Goal: Task Accomplishment & Management: Use online tool/utility

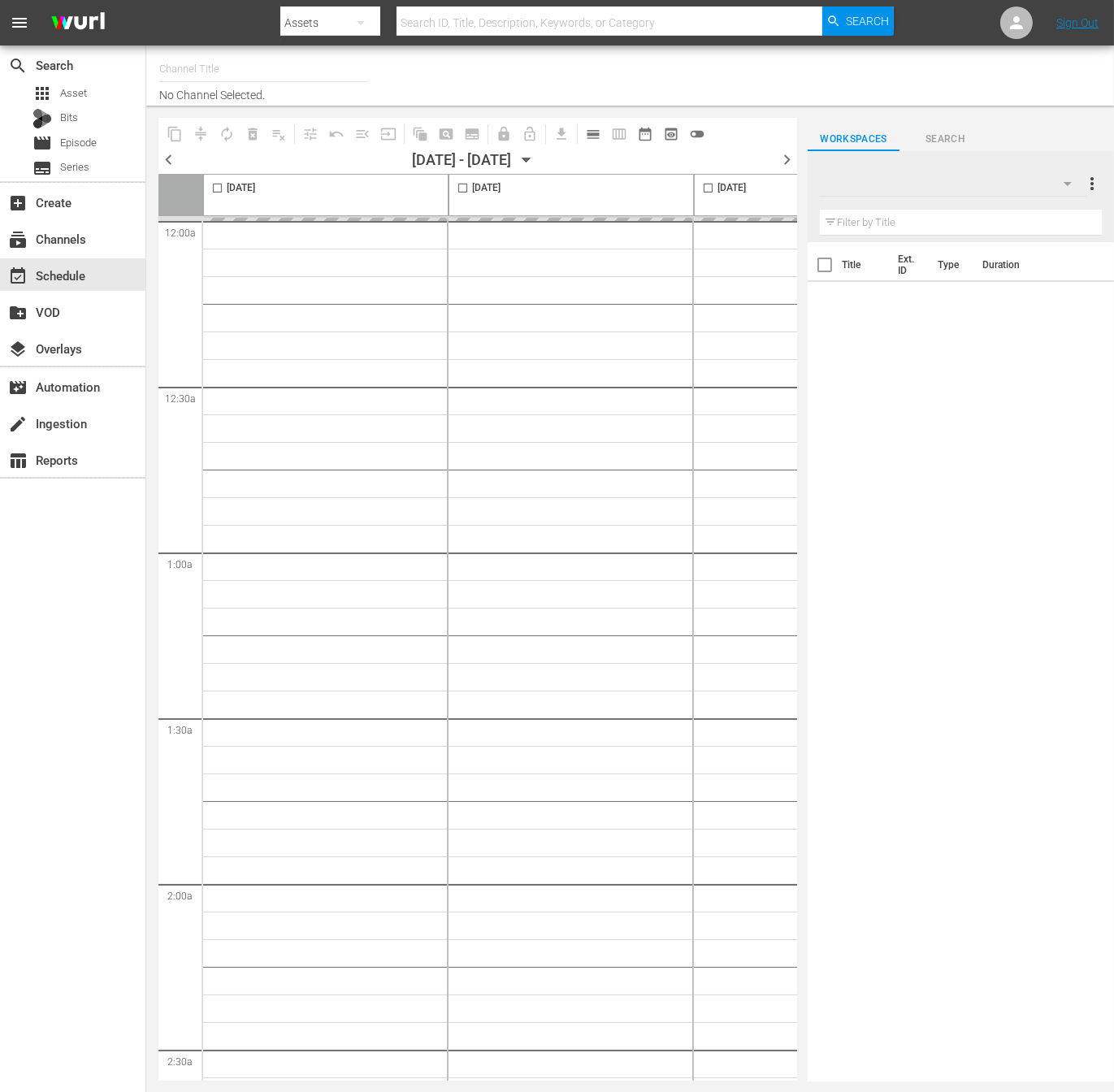
type input "NEW KPOP (617)"
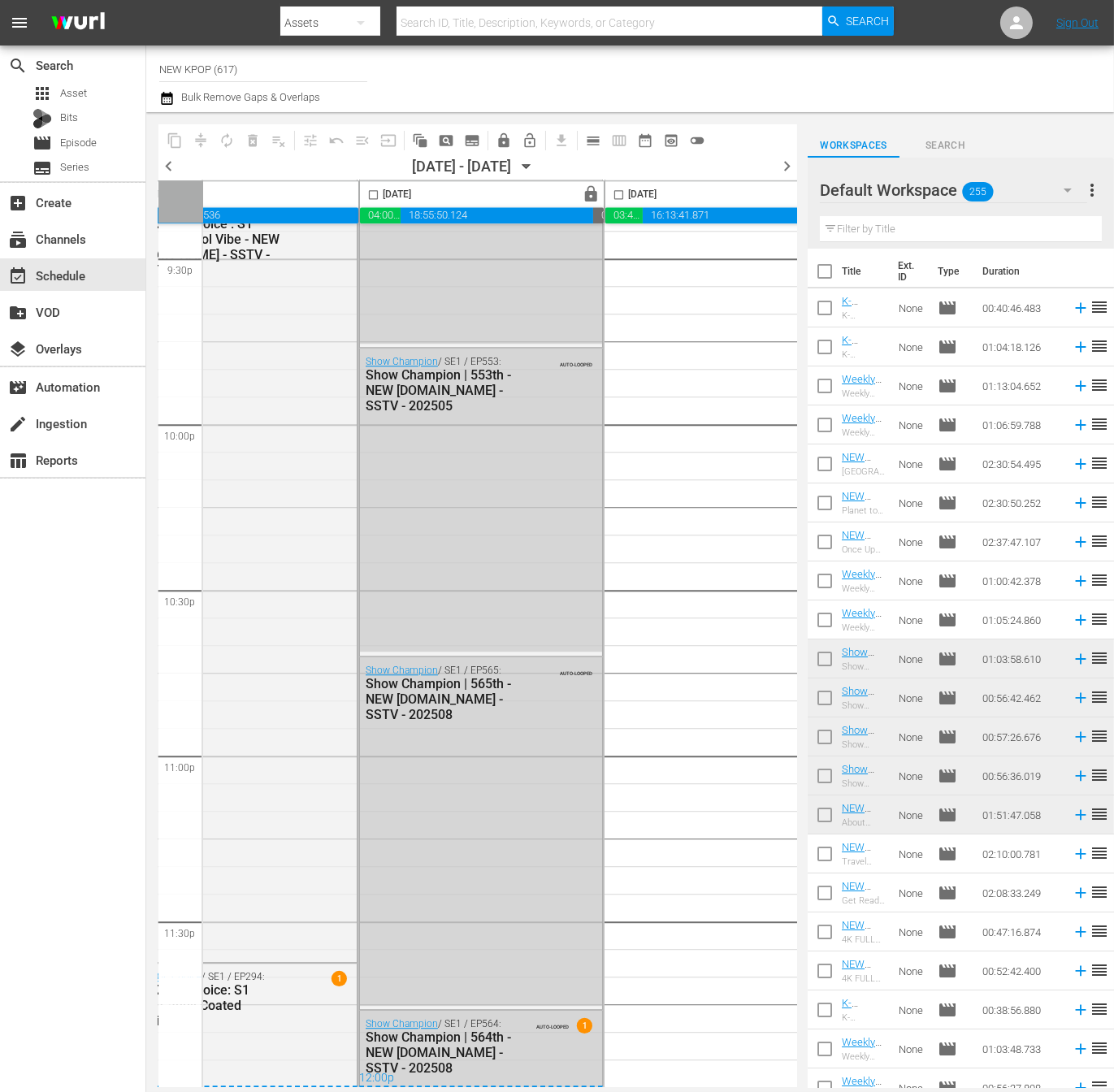
scroll to position [7099, 0]
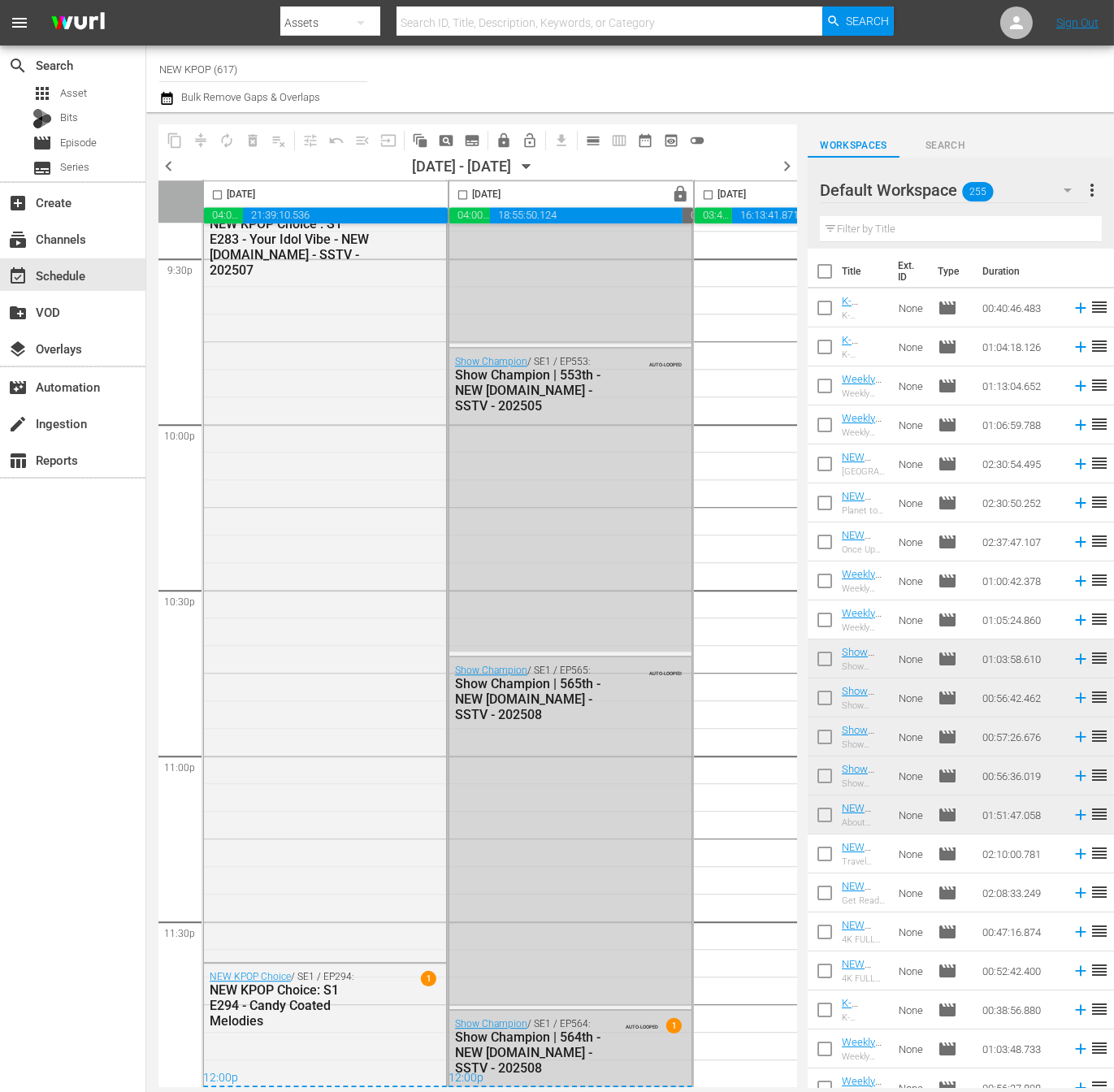
drag, startPoint x: 313, startPoint y: 1080, endPoint x: 204, endPoint y: 1082, distance: 109.0
click at [204, 1082] on div "Thursday, September 11th 04:02:16.555 00:00:00.000 21:39:10.536 00:00:00.000 Fr…" at bounding box center [478, 633] width 639 height 906
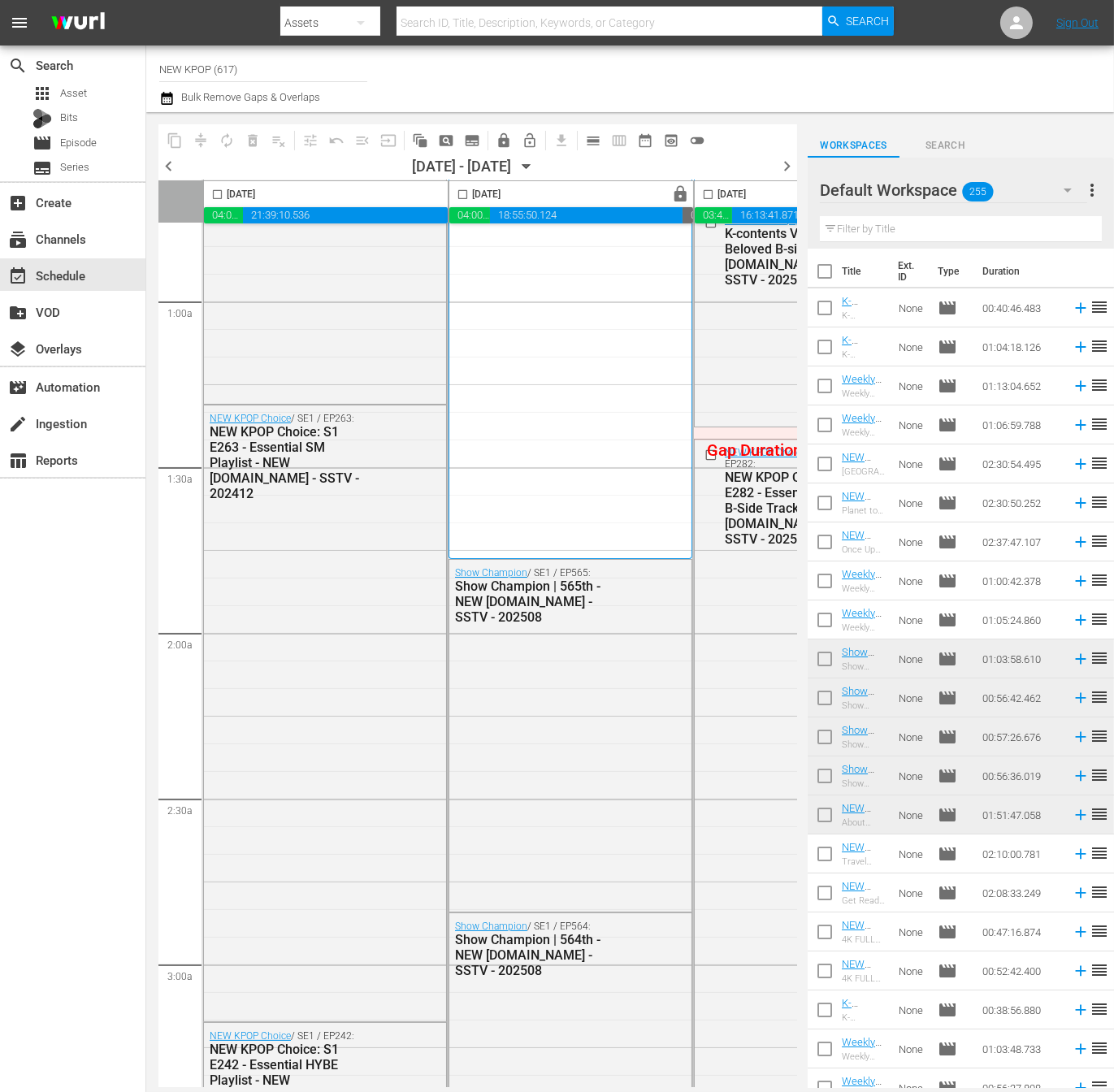
scroll to position [0, 0]
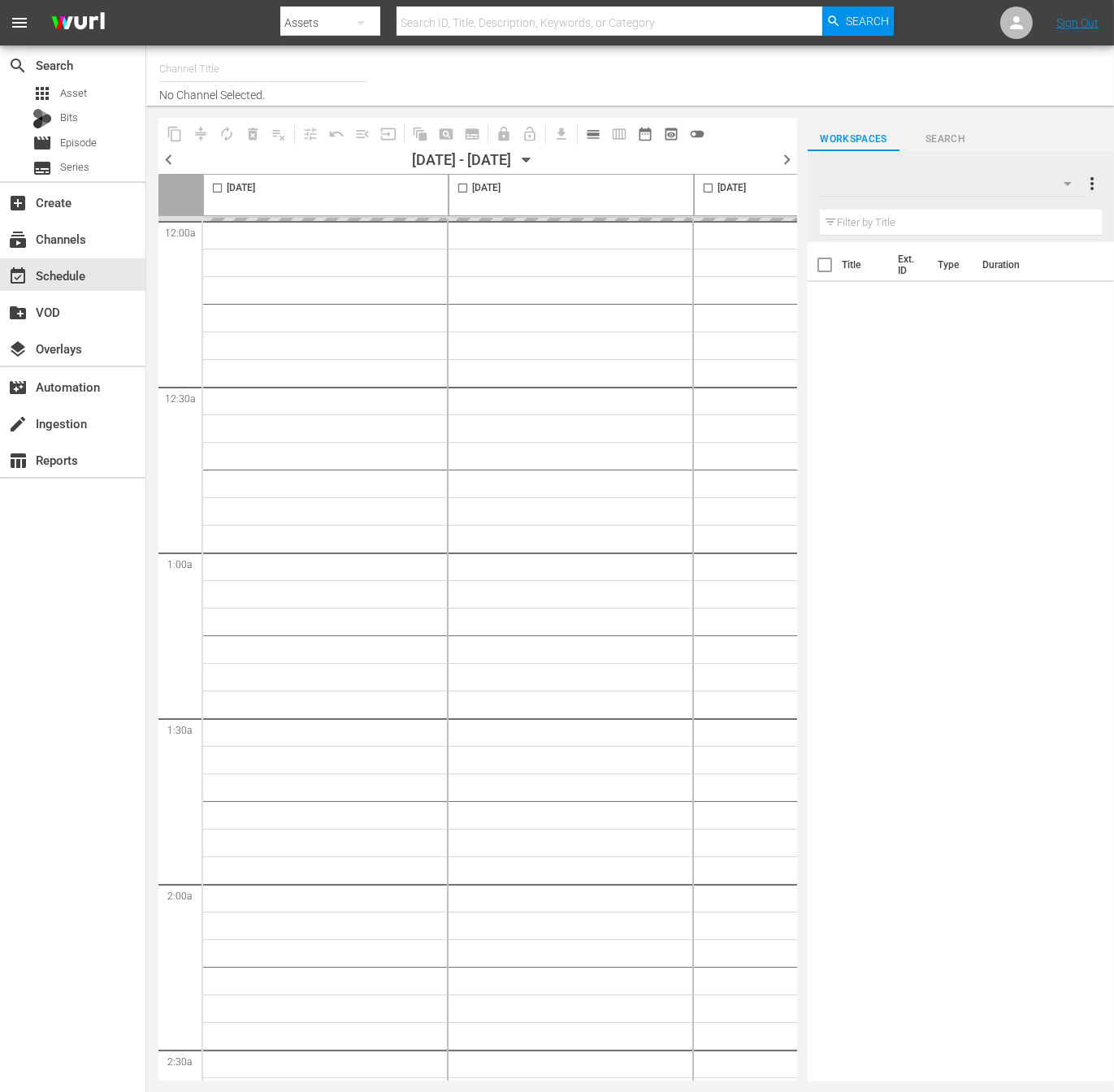
type input "NEW KPOP (617)"
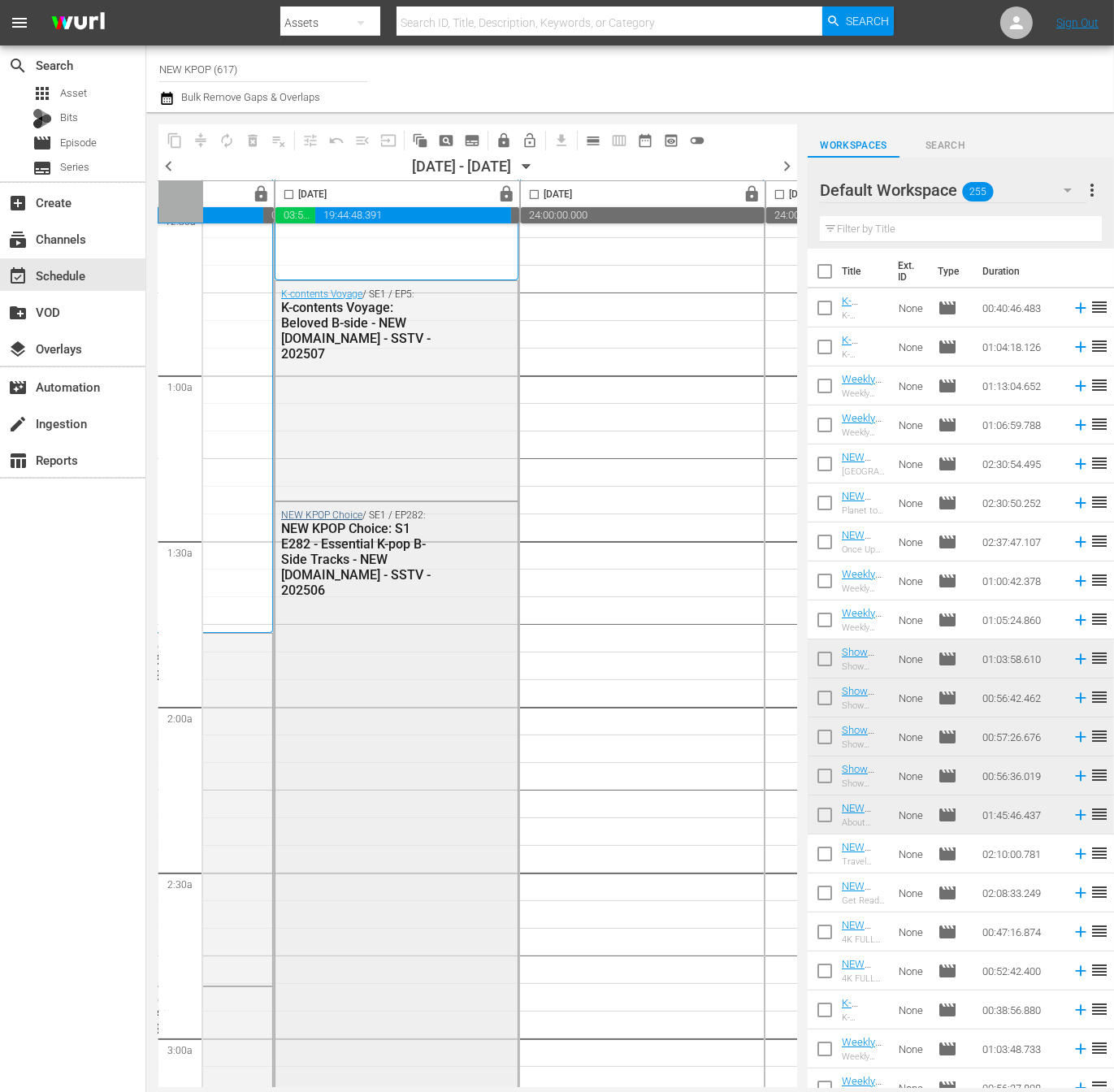
scroll to position [0, 420]
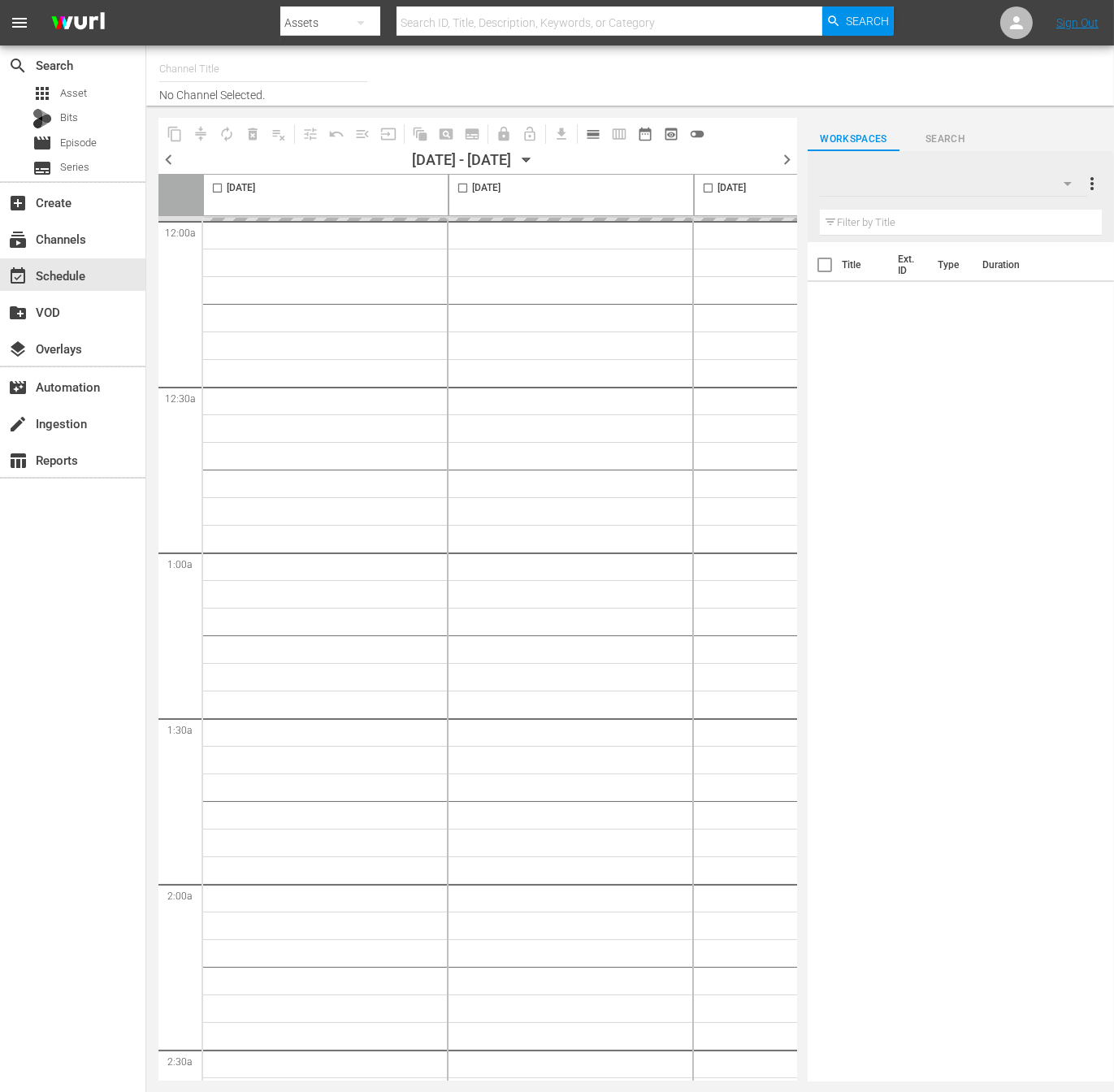
type input "NEW KPOP (617)"
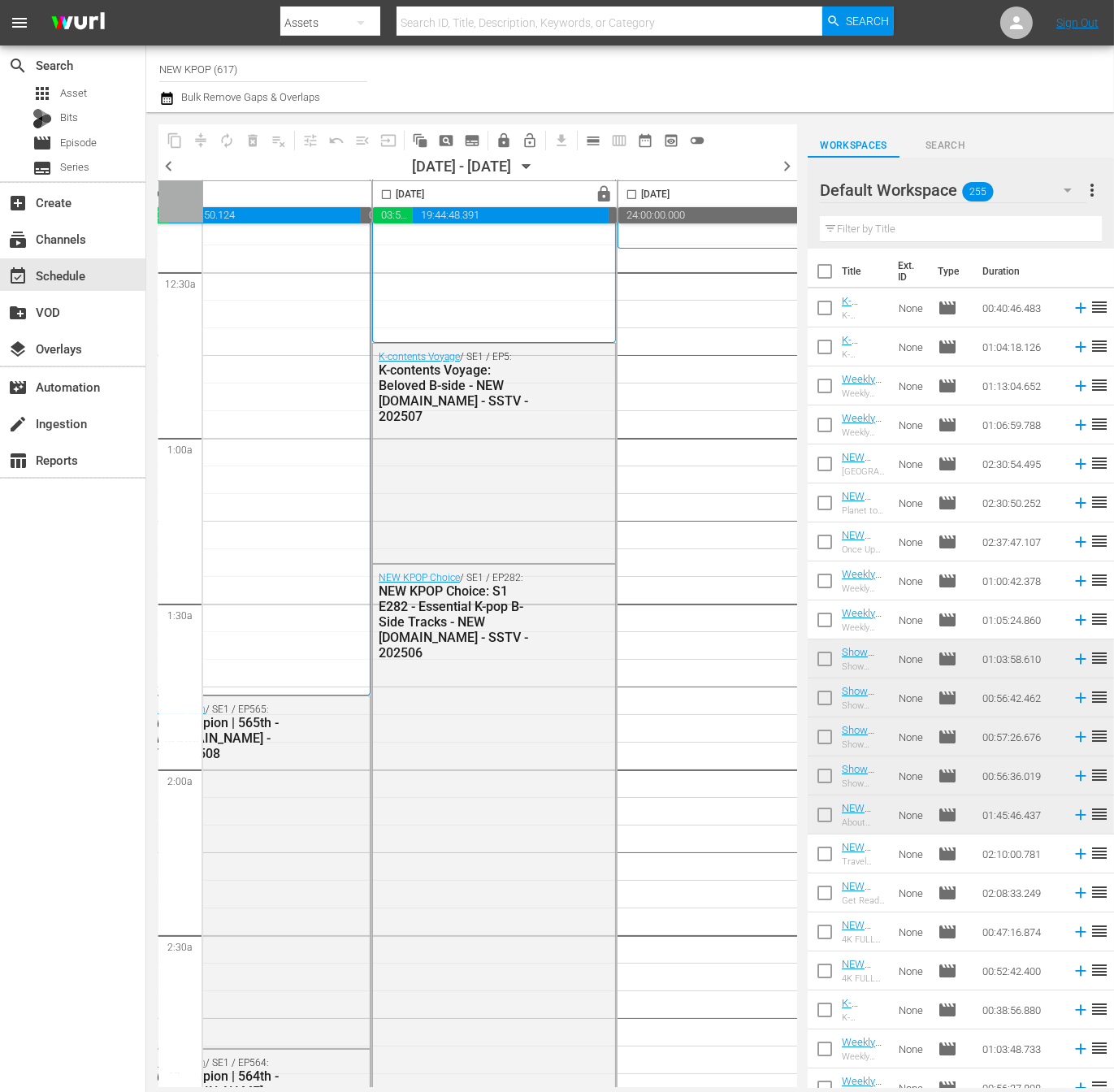
scroll to position [0, 322]
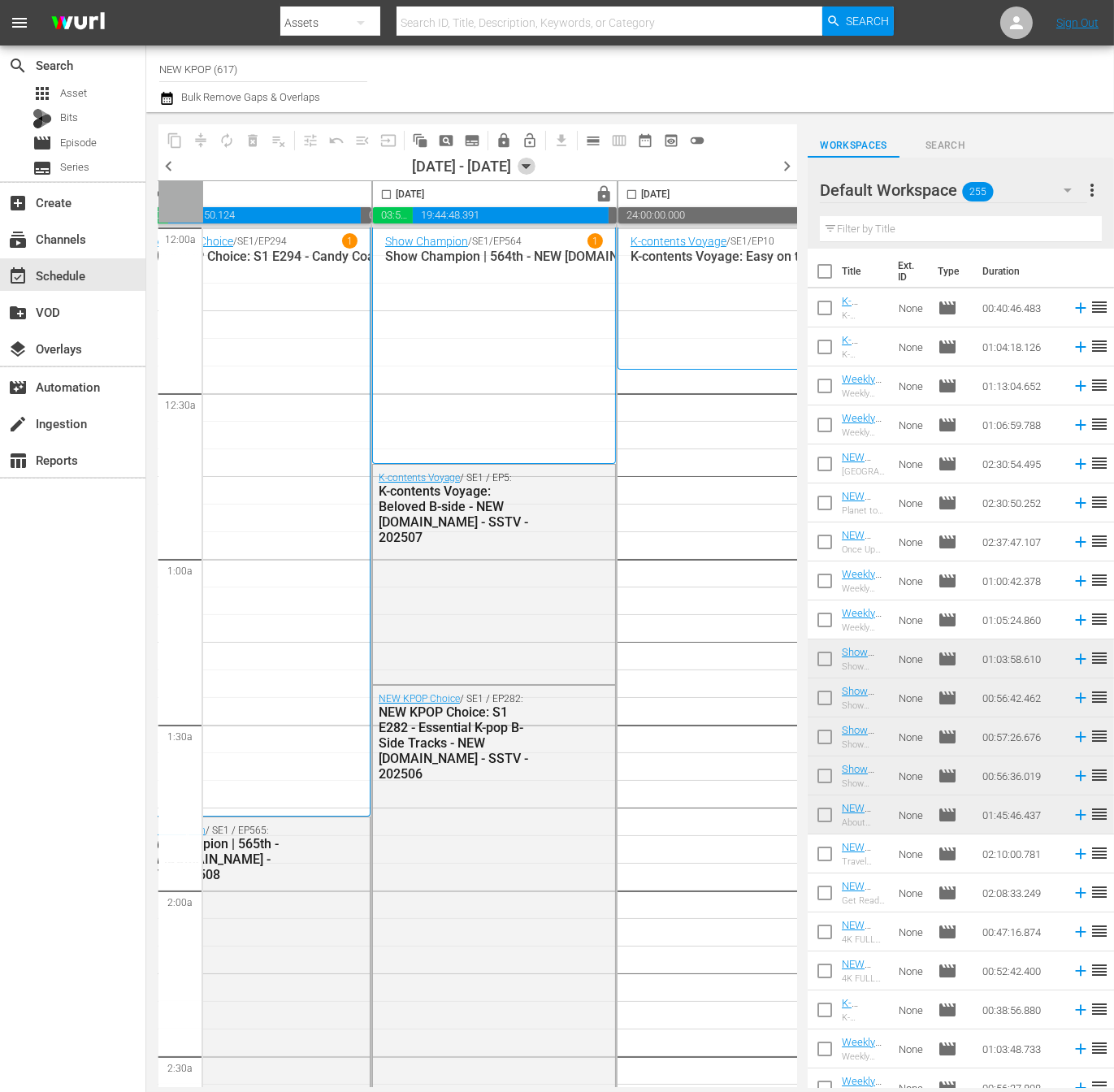
click at [536, 164] on icon "button" at bounding box center [526, 167] width 17 height 17
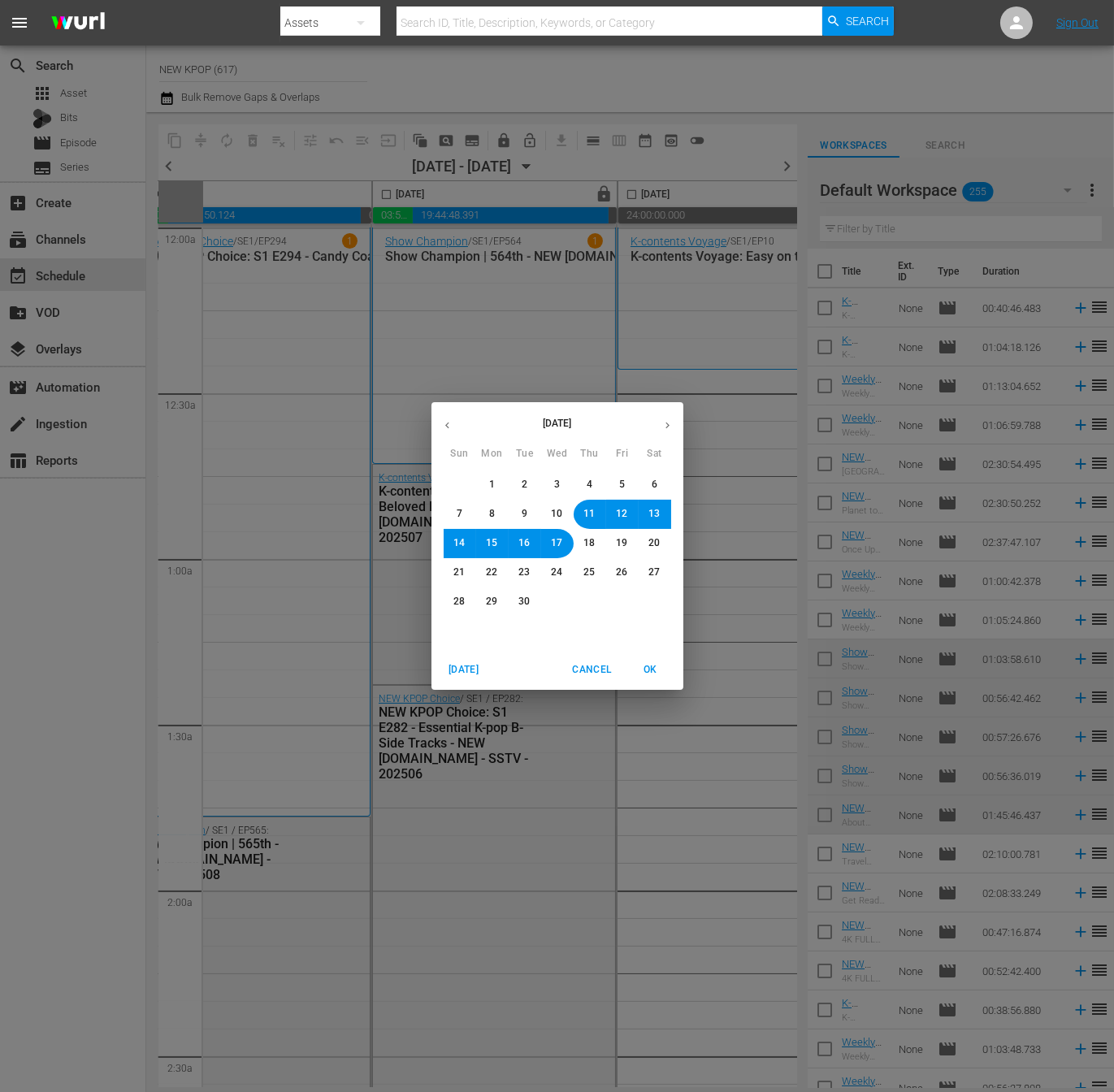
click at [448, 432] on button "button" at bounding box center [448, 425] width 31 height 31
click at [526, 604] on span "26" at bounding box center [524, 602] width 11 height 14
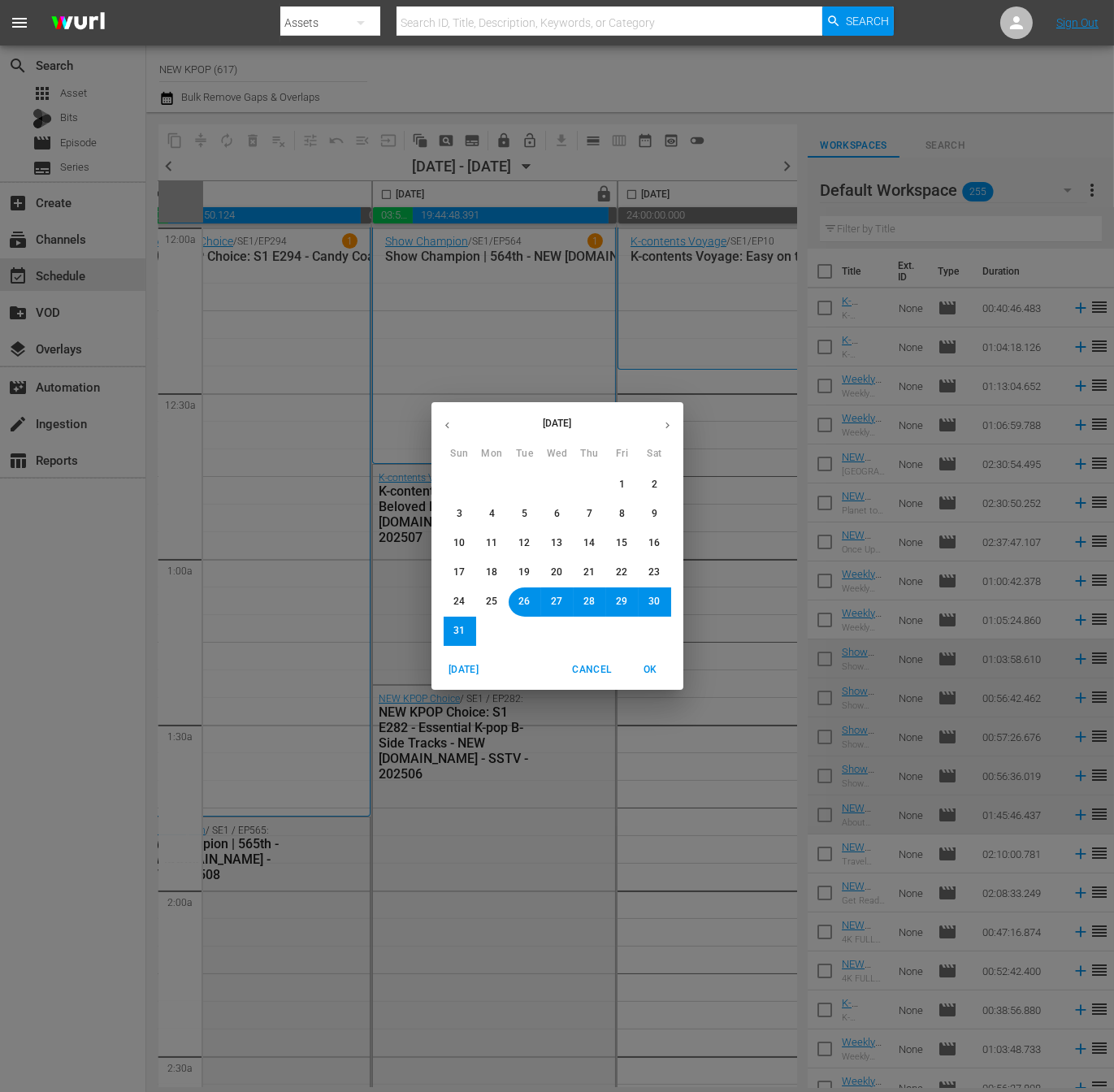
click at [668, 422] on icon "button" at bounding box center [667, 426] width 12 height 12
click at [657, 672] on span "OK" at bounding box center [651, 670] width 39 height 17
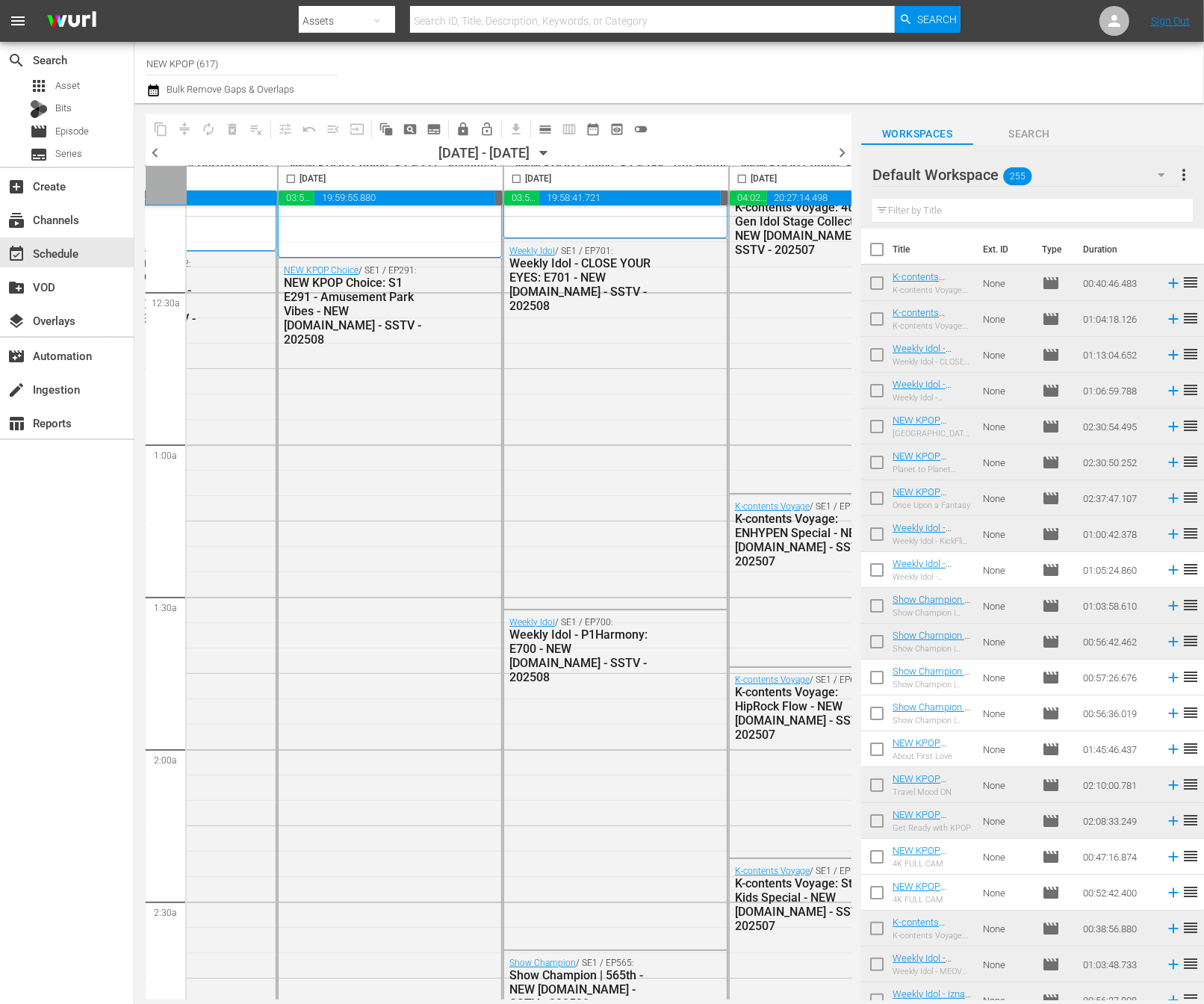
scroll to position [0, 360]
